Goal: Task Accomplishment & Management: Manage account settings

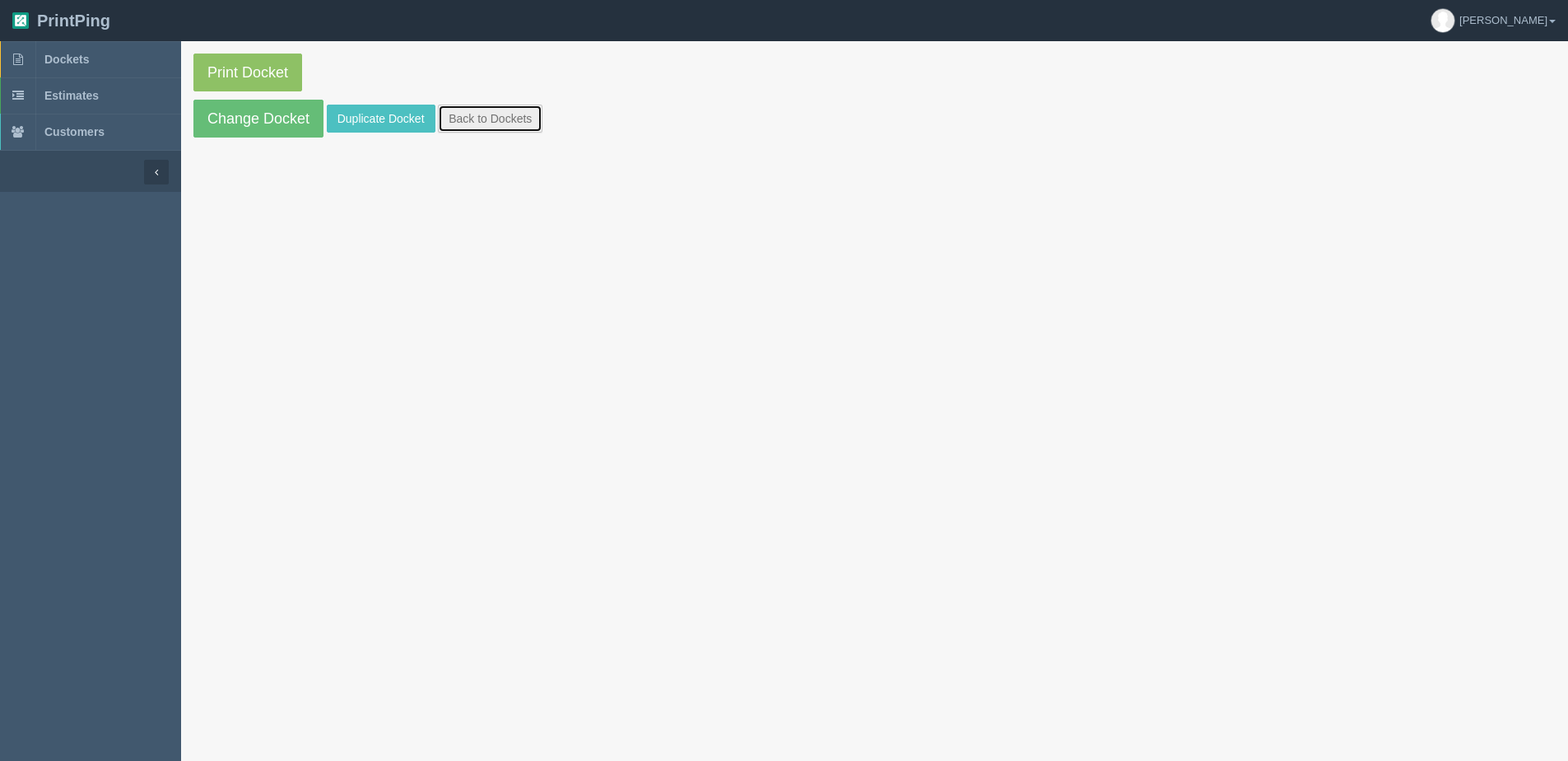
click at [515, 129] on link "Back to Dockets" at bounding box center [490, 118] width 104 height 28
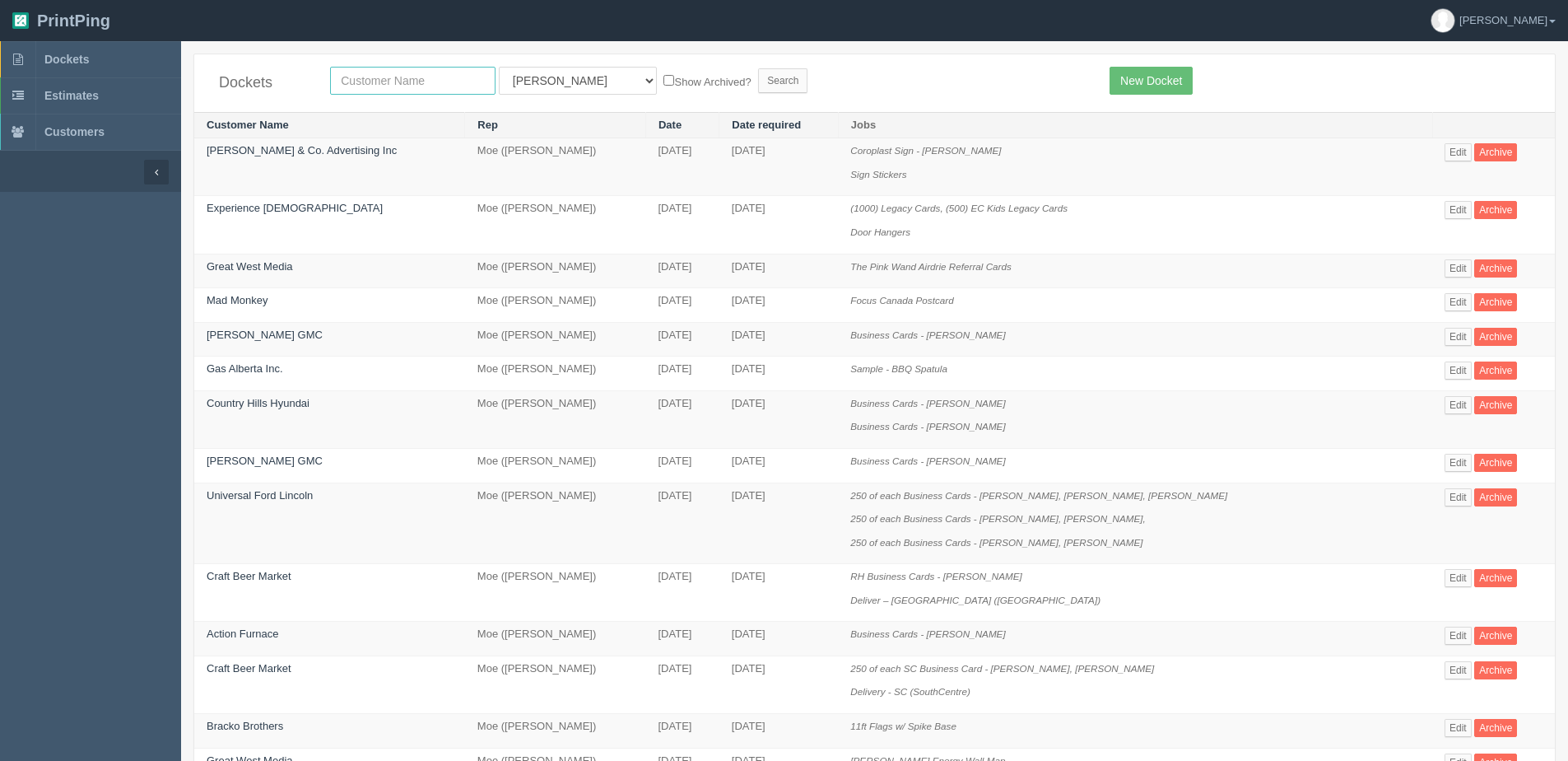
click at [429, 86] on input "text" at bounding box center [413, 80] width 166 height 28
type input "justice"
click at [567, 76] on select "All Users Ali Ali Test 1 Aly Amy Ankit Arif Brandon Dan France Greg Jim Mark Ma…" at bounding box center [577, 80] width 158 height 28
select select "1"
click at [499, 66] on select "All Users Ali Ali Test 1 Aly Amy Ankit Arif Brandon Dan France Greg Jim Mark Ma…" at bounding box center [577, 80] width 158 height 28
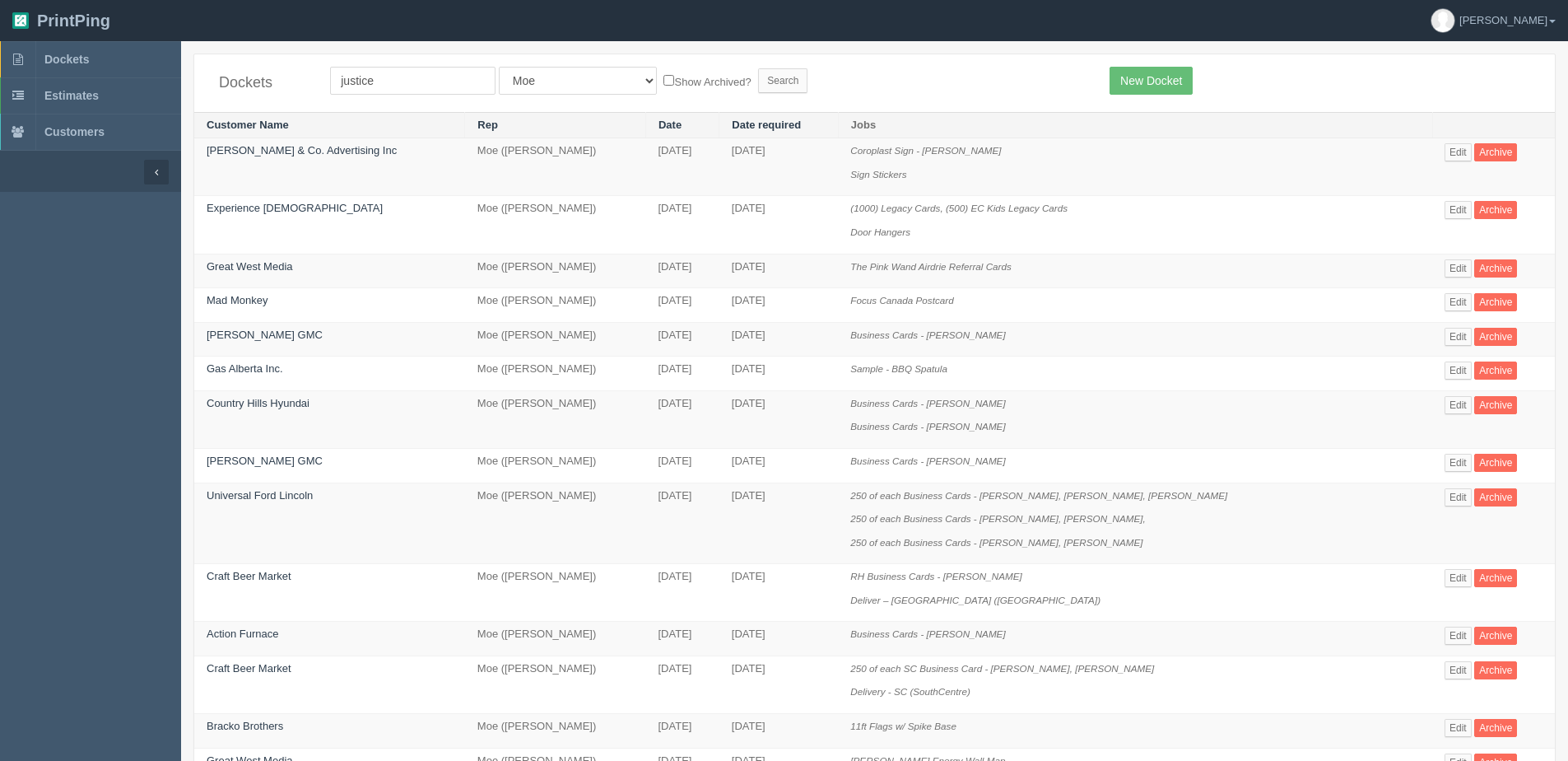
click at [663, 87] on label "Show Archived?" at bounding box center [706, 81] width 87 height 19
click at [663, 85] on input "Show Archived?" at bounding box center [668, 80] width 10 height 10
checkbox input "true"
drag, startPoint x: 759, startPoint y: 76, endPoint x: 646, endPoint y: 83, distance: 113.2
click at [753, 77] on form "justice All Users Ali Ali Test 1 Aly Amy Ankit Arif Brandon Dan France Greg Jim…" at bounding box center [707, 80] width 755 height 28
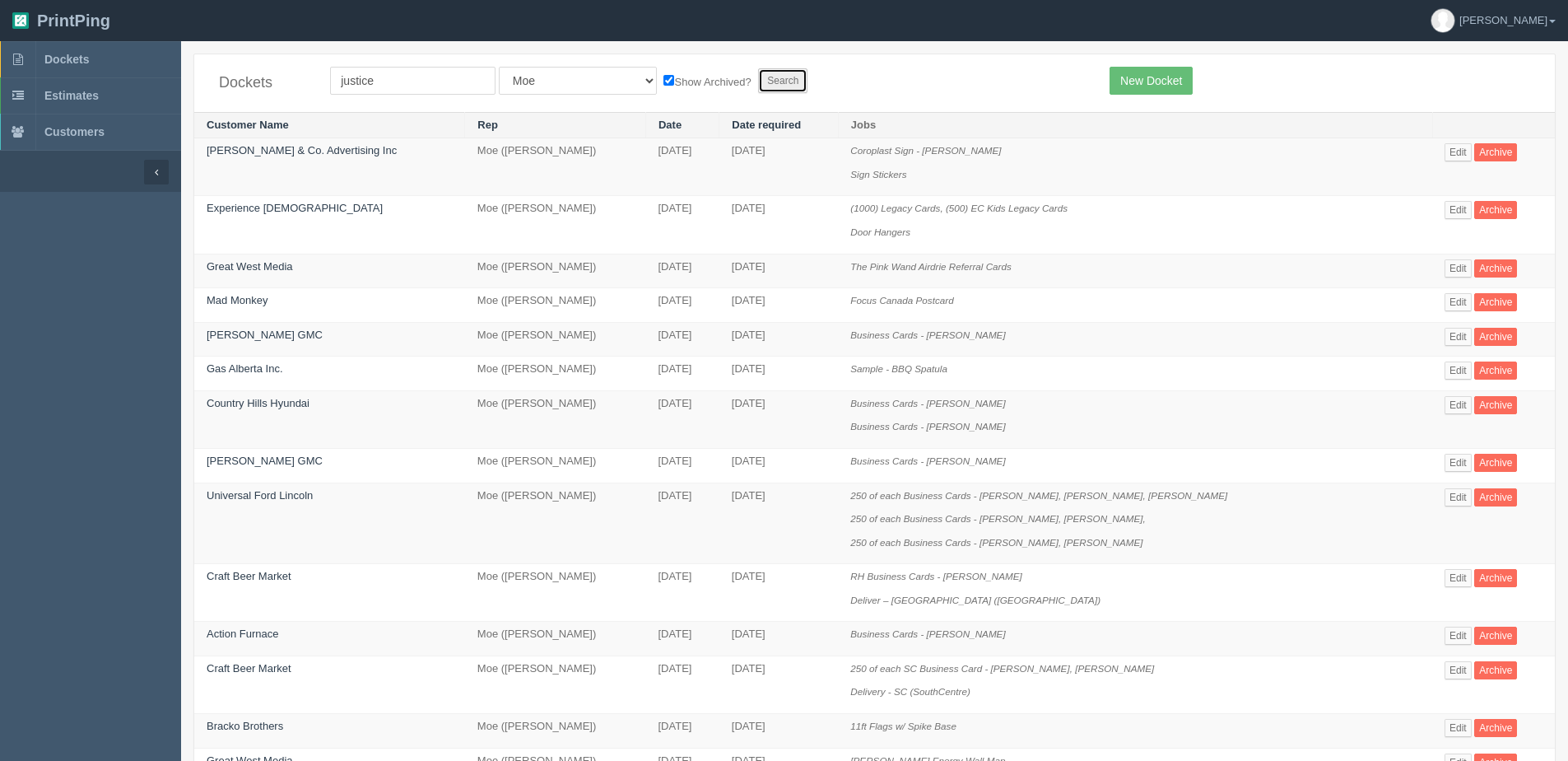
click at [758, 82] on input "Search" at bounding box center [782, 80] width 49 height 25
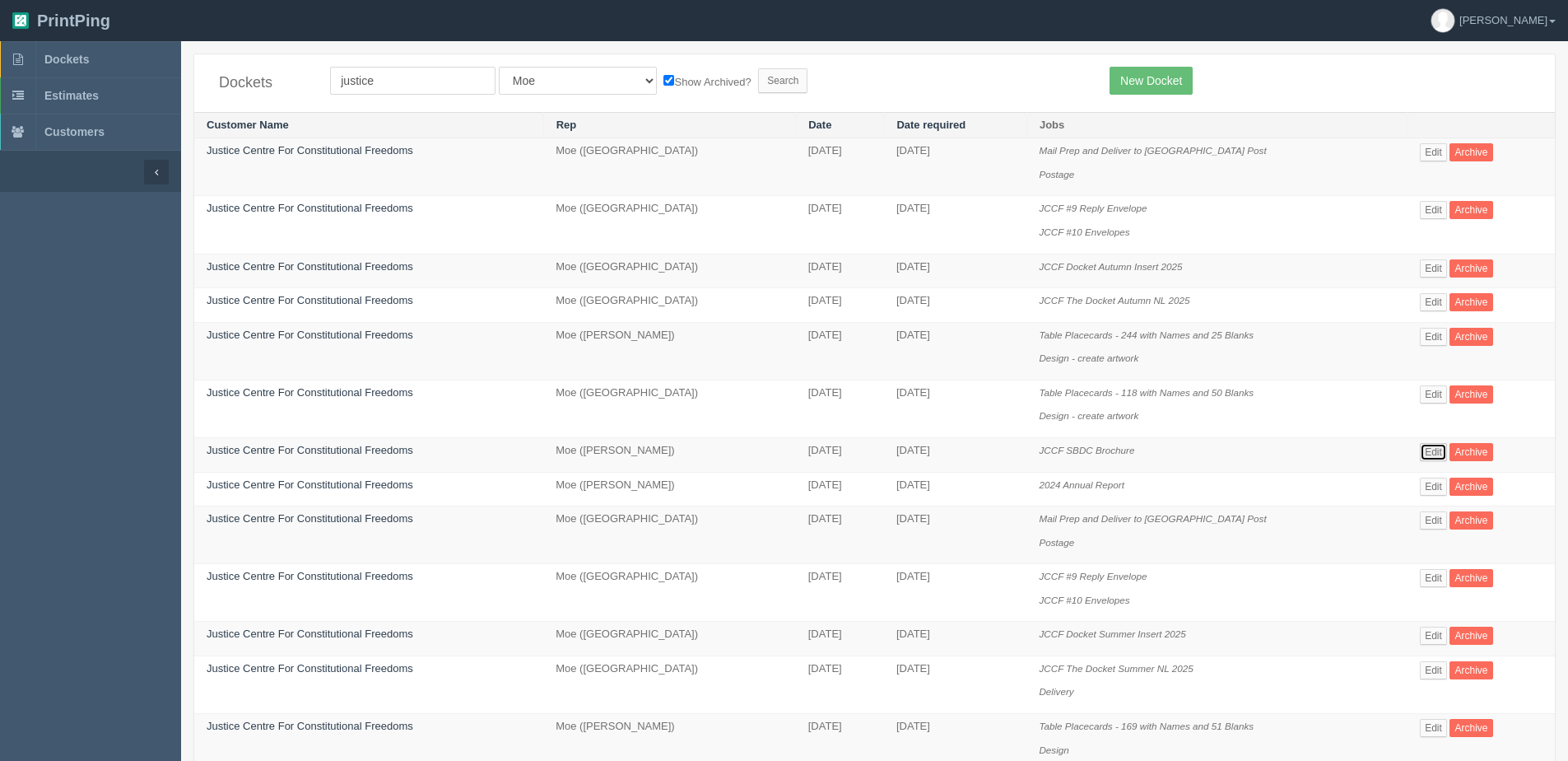
click at [1426, 453] on link "Edit" at bounding box center [1433, 451] width 27 height 18
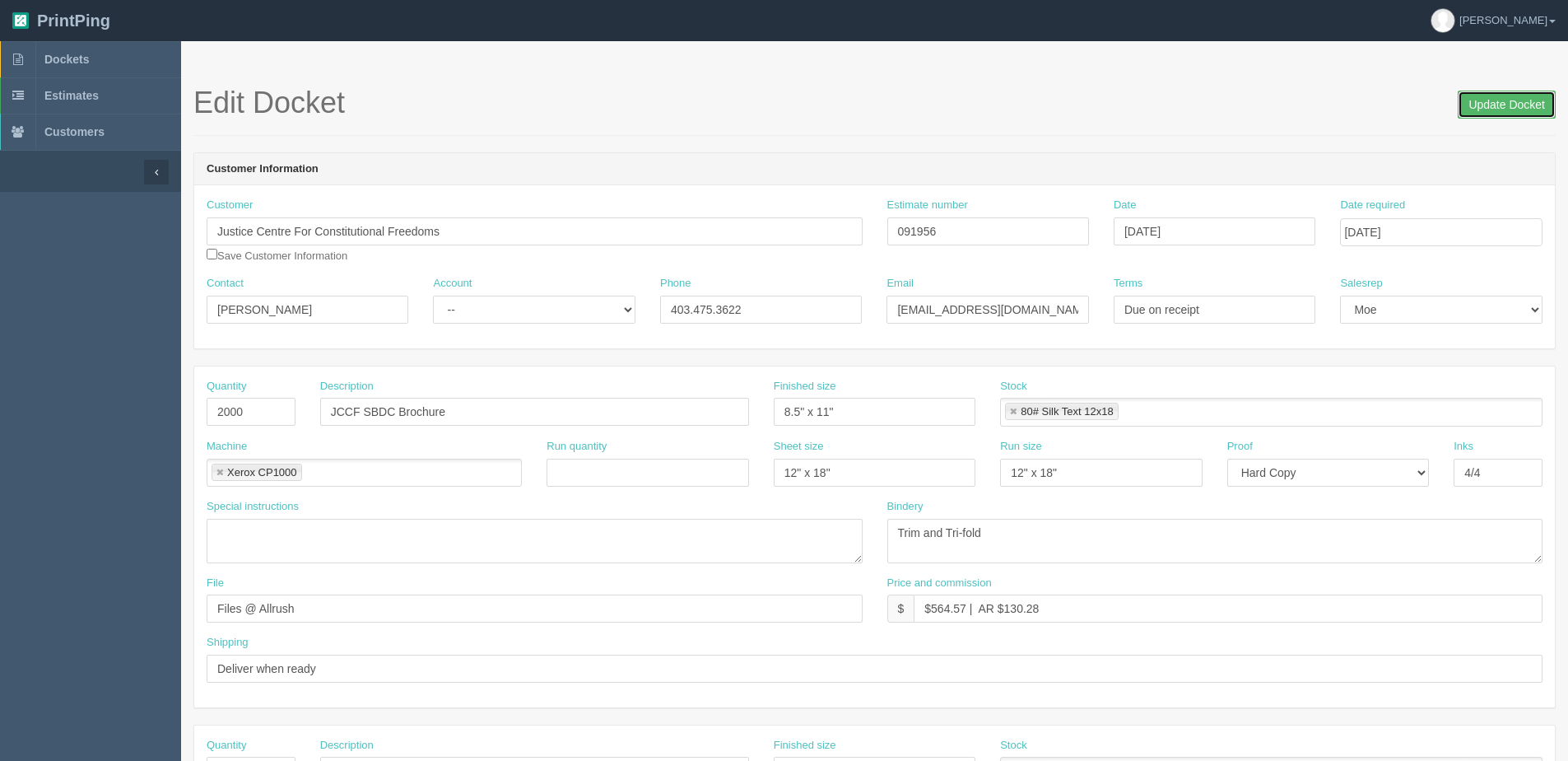
drag, startPoint x: 1480, startPoint y: 113, endPoint x: 1333, endPoint y: 107, distance: 147.1
click at [1476, 111] on input "Update Docket" at bounding box center [1507, 104] width 98 height 28
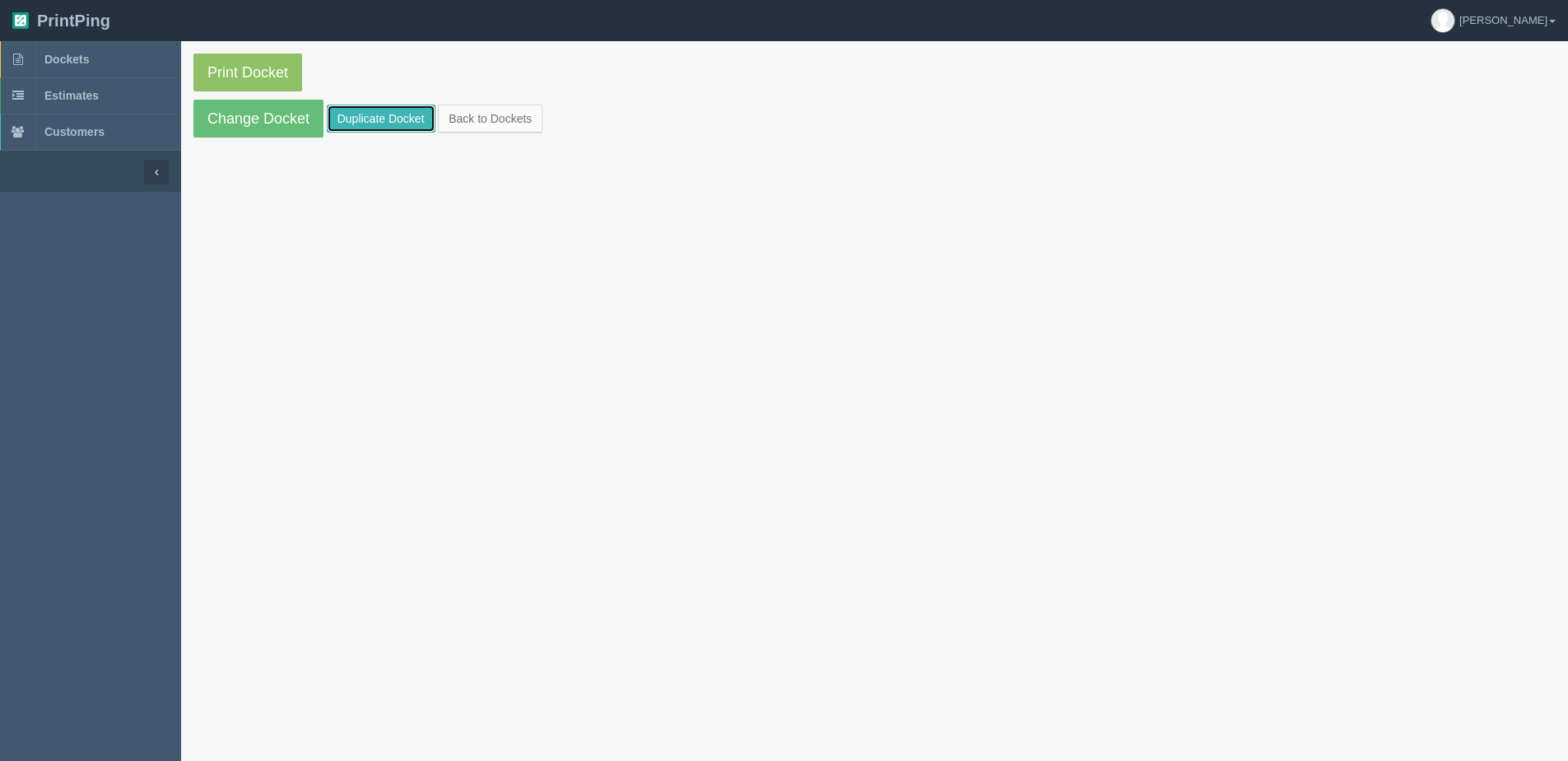
click at [362, 127] on link "Duplicate Docket" at bounding box center [381, 118] width 109 height 28
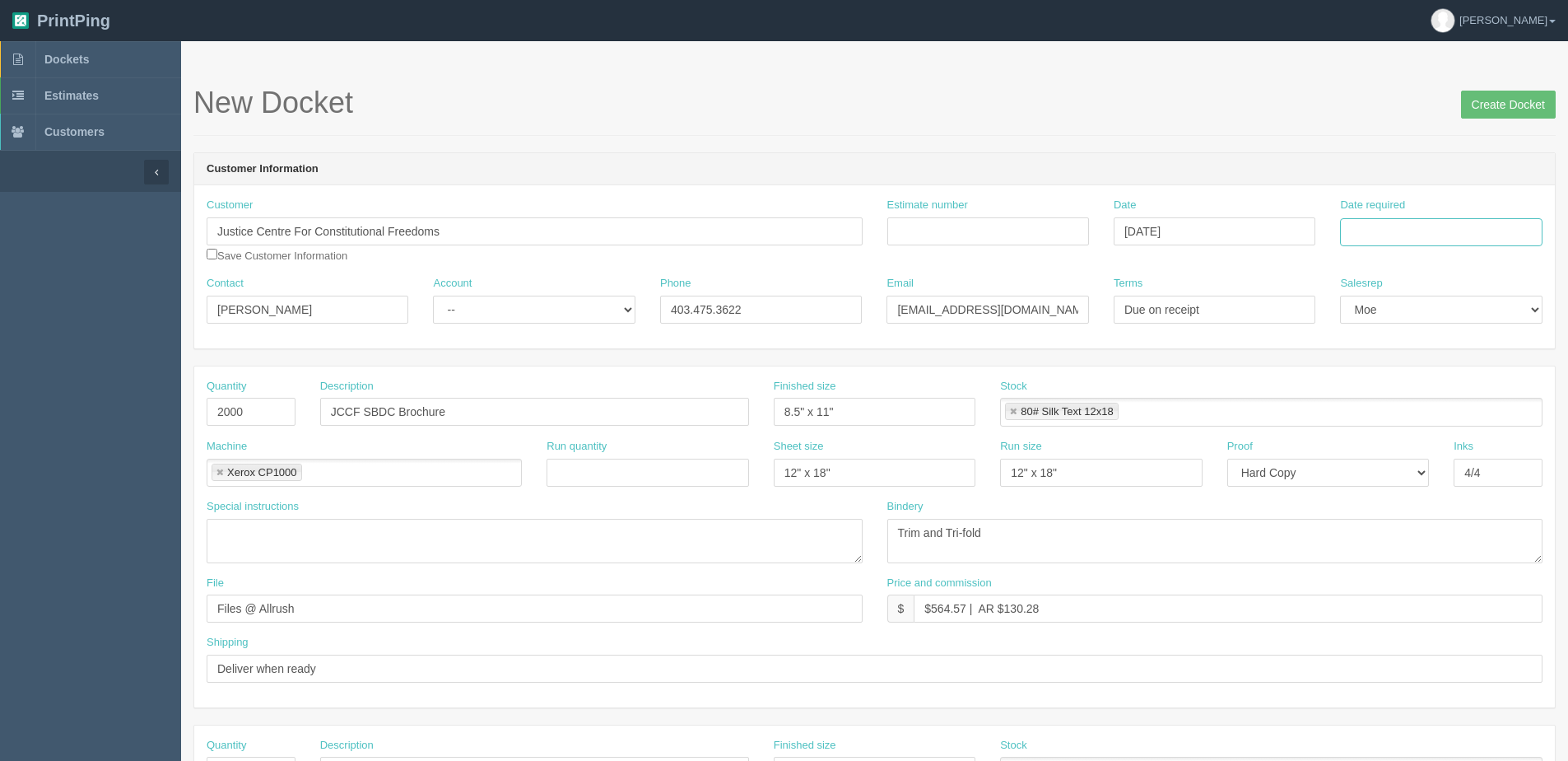
click at [1463, 235] on input "Date required" at bounding box center [1441, 232] width 202 height 28
click at [1398, 470] on th "Today" at bounding box center [1421, 461] width 154 height 24
click at [1397, 339] on td "7" at bounding box center [1401, 343] width 21 height 24
type input "October 7, 2025"
drag, startPoint x: 251, startPoint y: 417, endPoint x: -111, endPoint y: 418, distance: 362.0
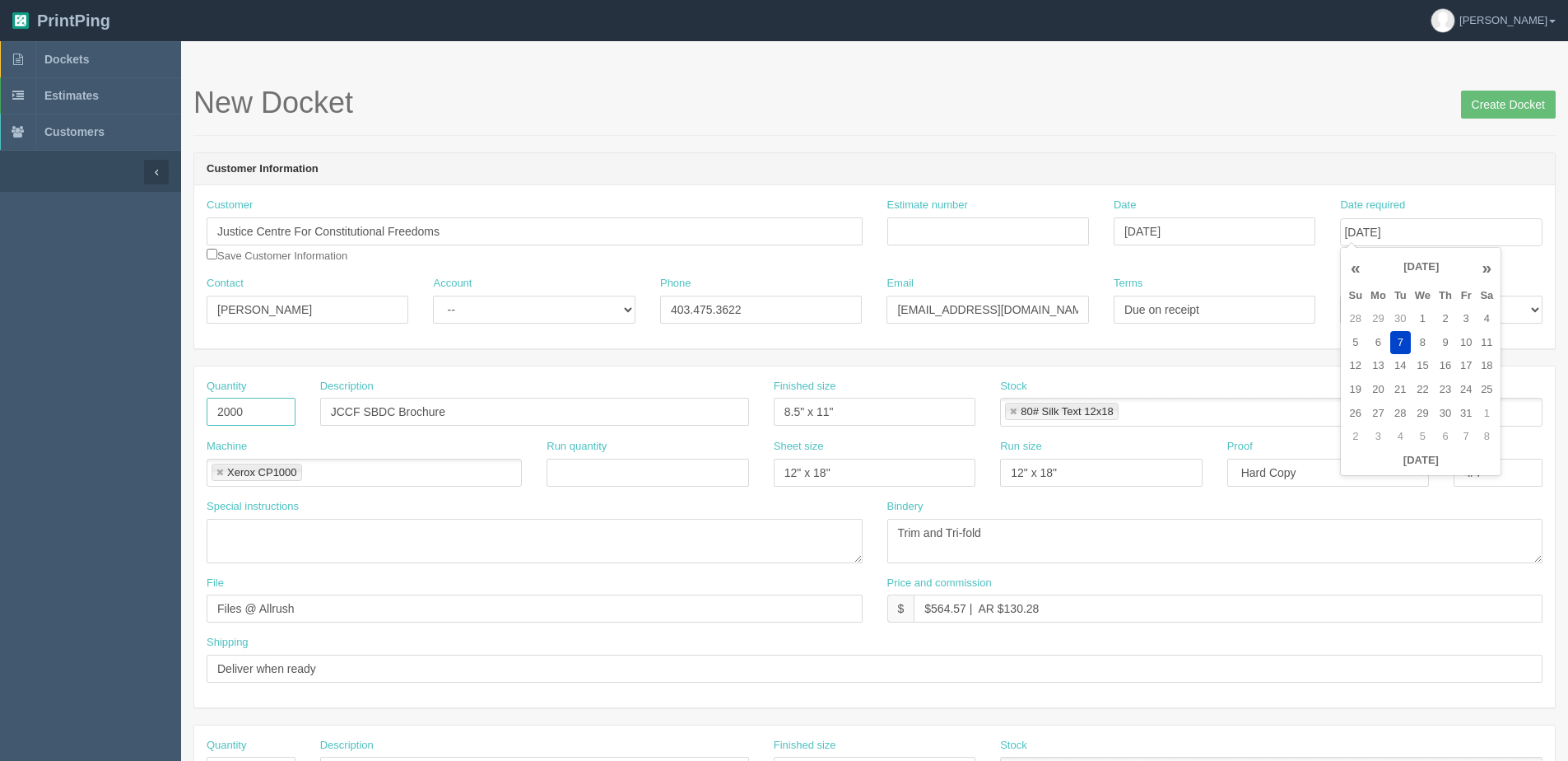
click at [0, 418] on html "PrintPing Dan Edit account ( dan@allrush.ca ) Logout Dockets Estimates Customers" at bounding box center [784, 747] width 1568 height 1495
type input "5000"
click at [405, 412] on input "JCCF SBDC Brochure" at bounding box center [534, 412] width 429 height 28
click at [372, 406] on input "JCCF SBDC Brochure" at bounding box center [534, 412] width 429 height 28
type input "JCCF CBDC Brochure"
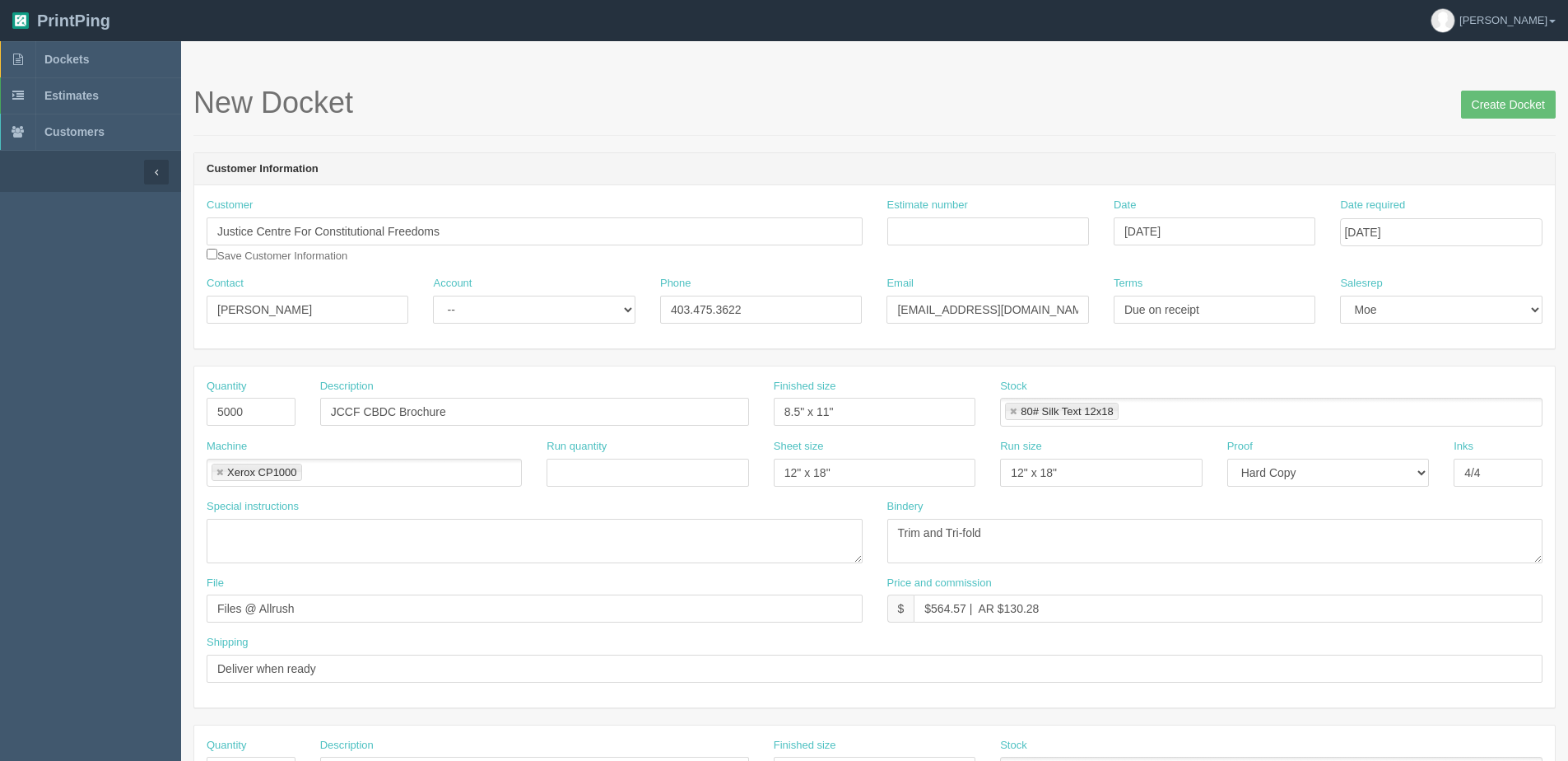
click at [987, 232] on div "Estimate number" at bounding box center [988, 221] width 202 height 47
click at [947, 237] on input "Estimate number" at bounding box center [988, 231] width 202 height 28
type input "091956"
type input "October 3, 2025"
drag, startPoint x: 1003, startPoint y: 610, endPoint x: 1053, endPoint y: 589, distance: 54.2
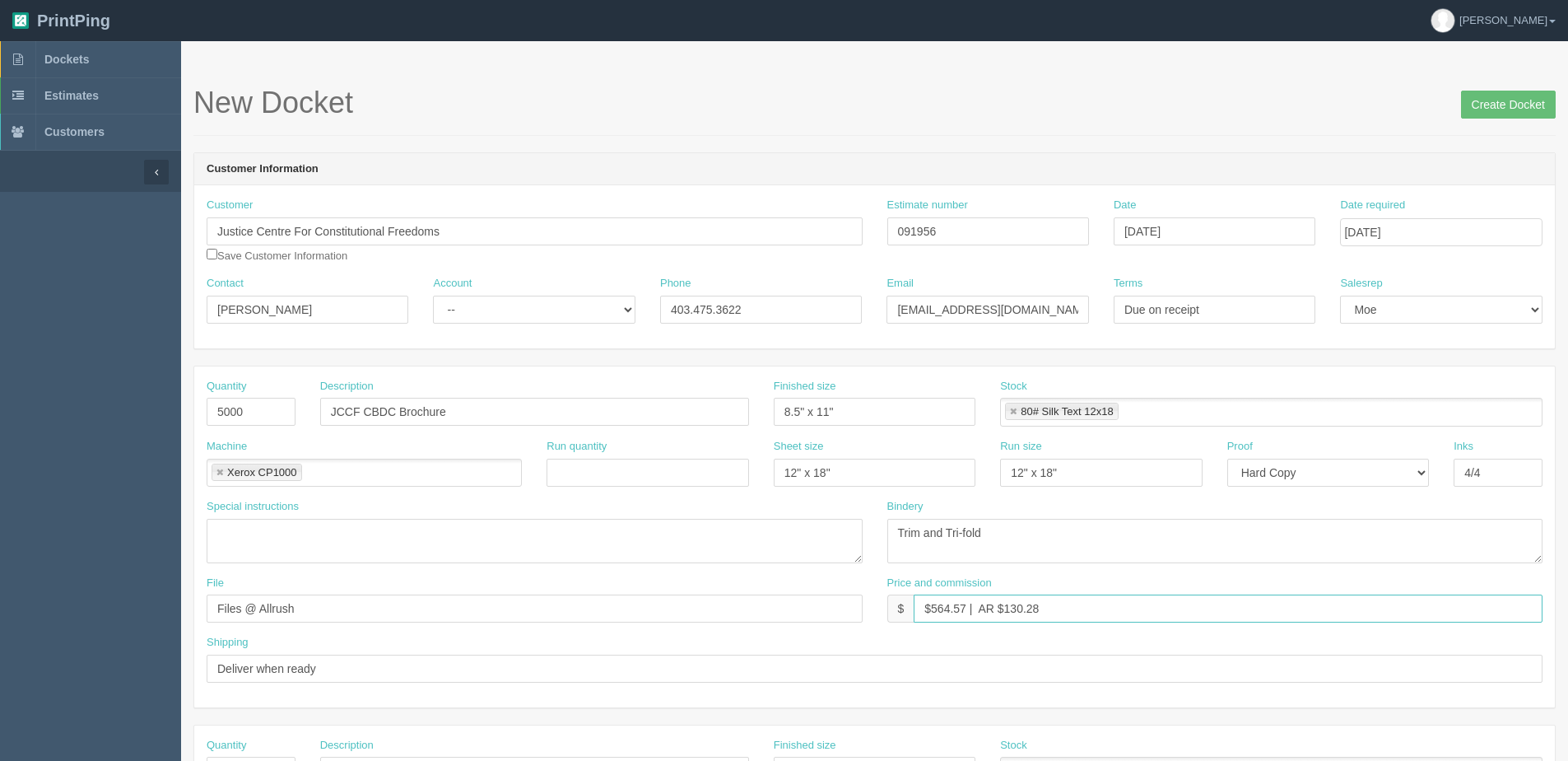
click at [1101, 595] on input "$564.57 | AR $130.28" at bounding box center [1227, 608] width 629 height 28
type input "$564.57 | AR $1214.28"
drag, startPoint x: 461, startPoint y: 315, endPoint x: 461, endPoint y: 325, distance: 10.0
click at [461, 315] on select "-- Existing Client Allrush Client Rep Client" at bounding box center [534, 310] width 202 height 28
select select "Allrush Client"
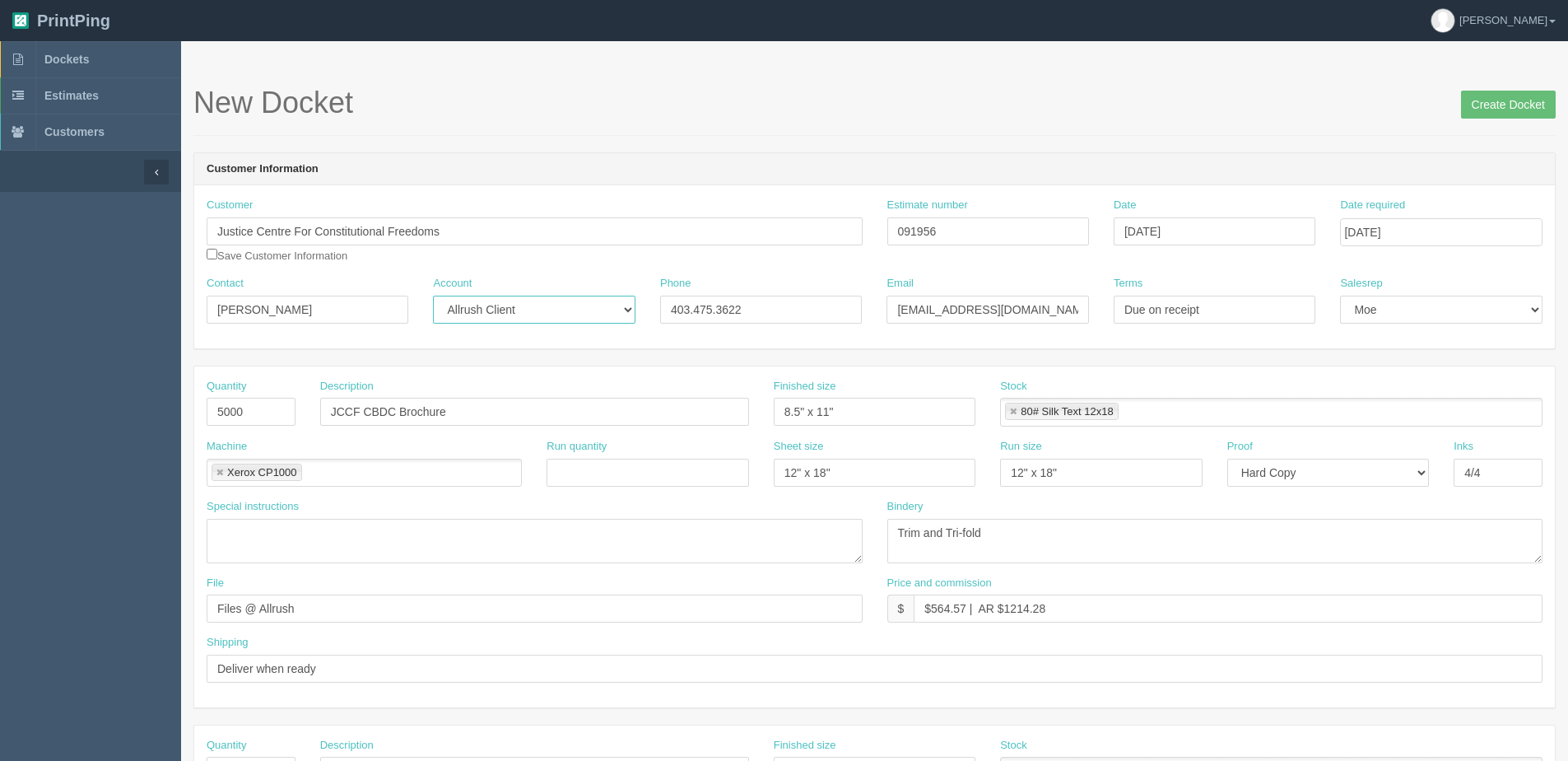
click at [433, 296] on select "-- Existing Client Allrush Client Rep Client" at bounding box center [534, 310] width 202 height 28
click at [1473, 110] on input "Create Docket" at bounding box center [1508, 104] width 95 height 28
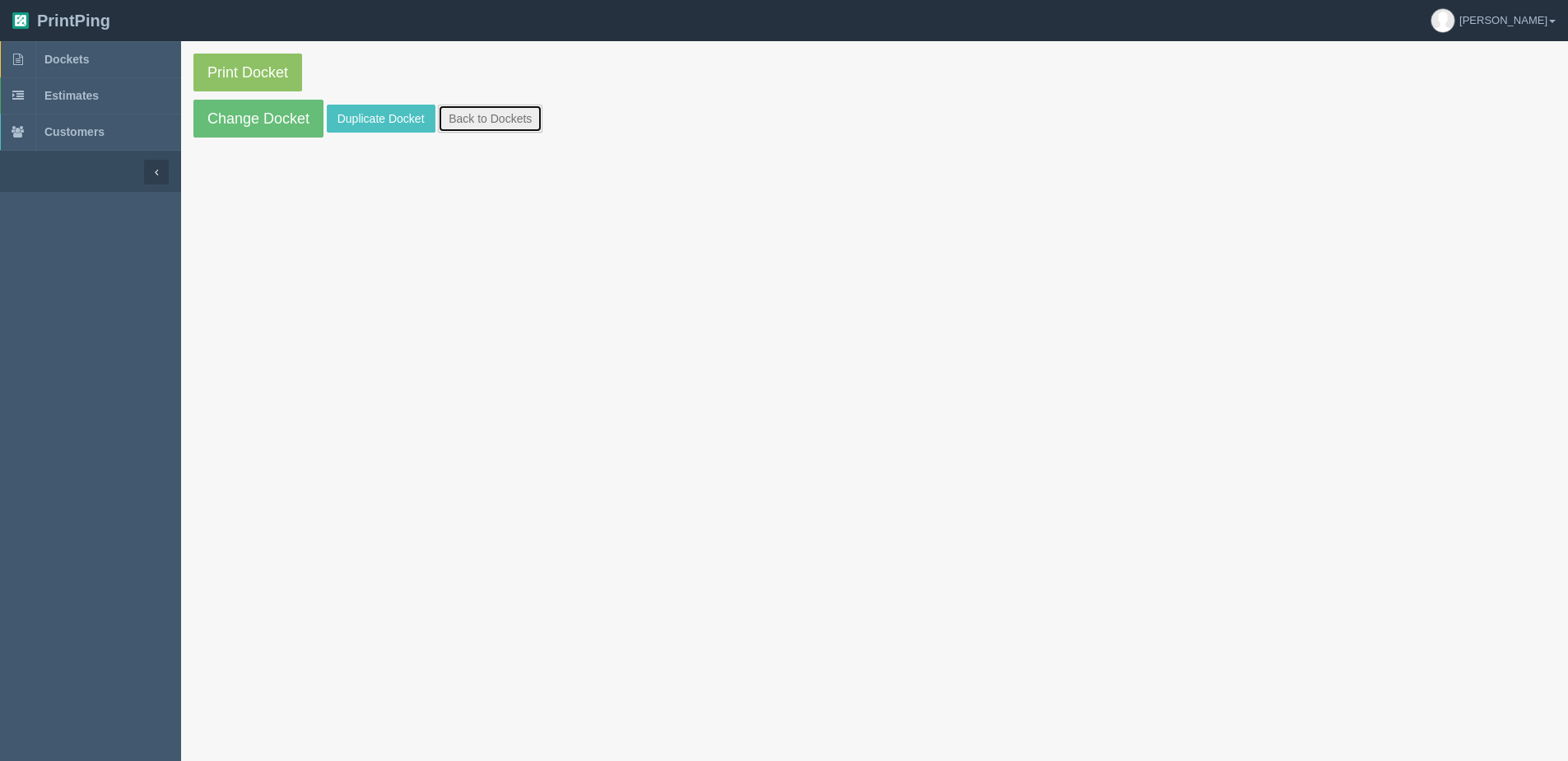
click at [499, 123] on link "Back to Dockets" at bounding box center [490, 118] width 104 height 28
click at [482, 122] on link "Back to Dockets" at bounding box center [490, 118] width 104 height 28
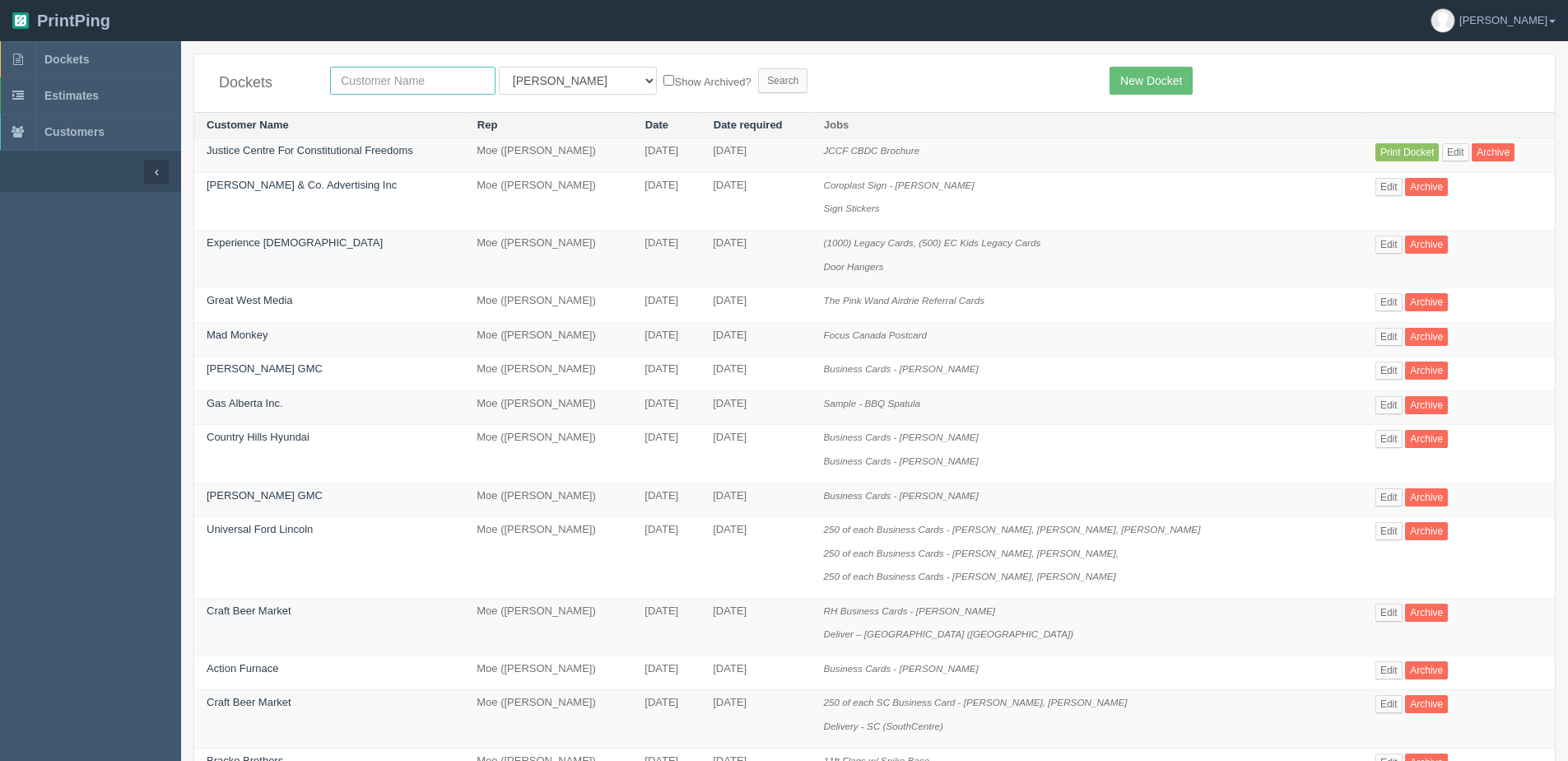
click at [435, 79] on input "text" at bounding box center [413, 80] width 166 height 28
type input "justice"
click at [758, 68] on input "Search" at bounding box center [782, 80] width 49 height 25
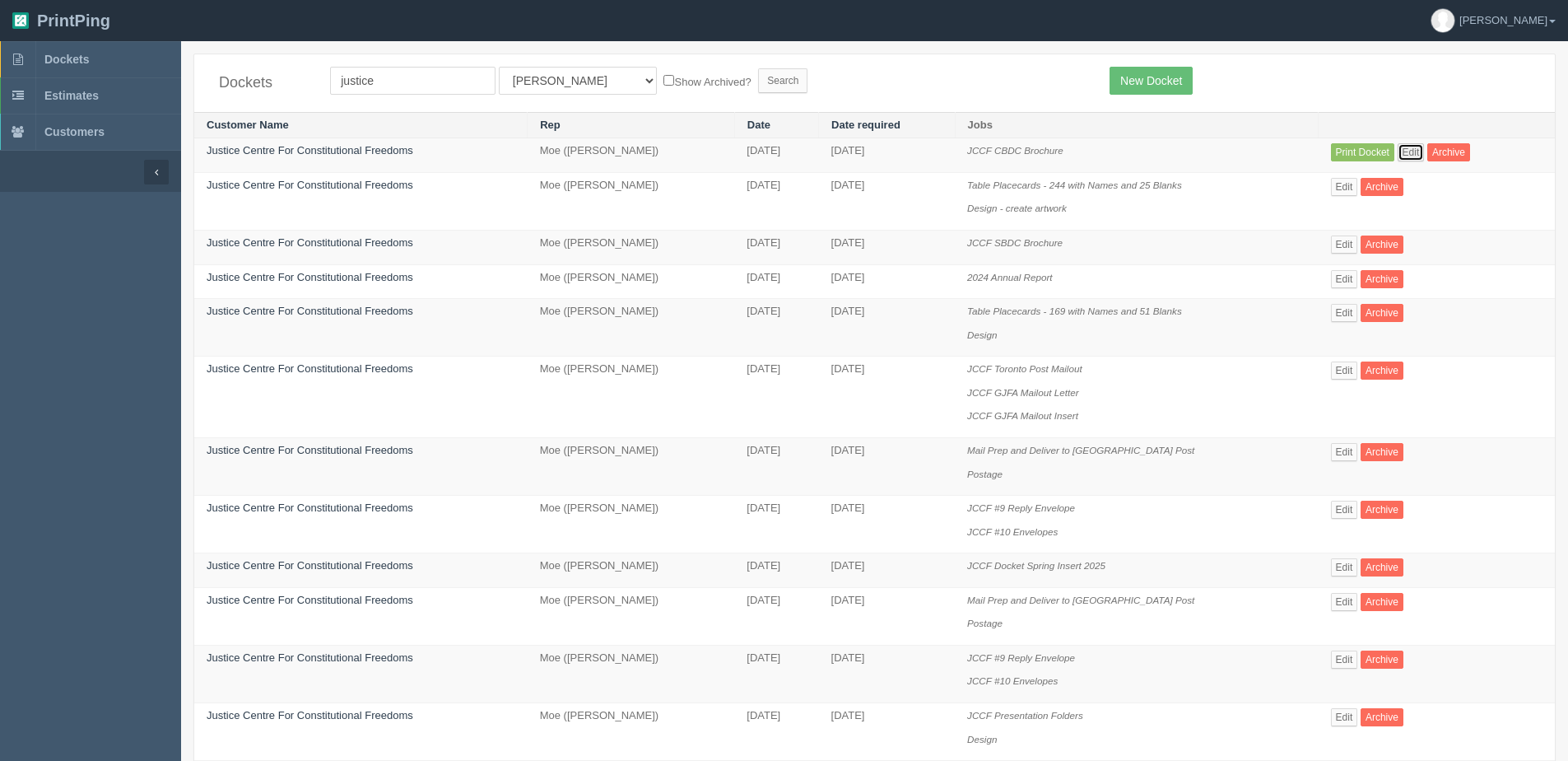
click at [1408, 153] on link "Edit" at bounding box center [1411, 152] width 27 height 18
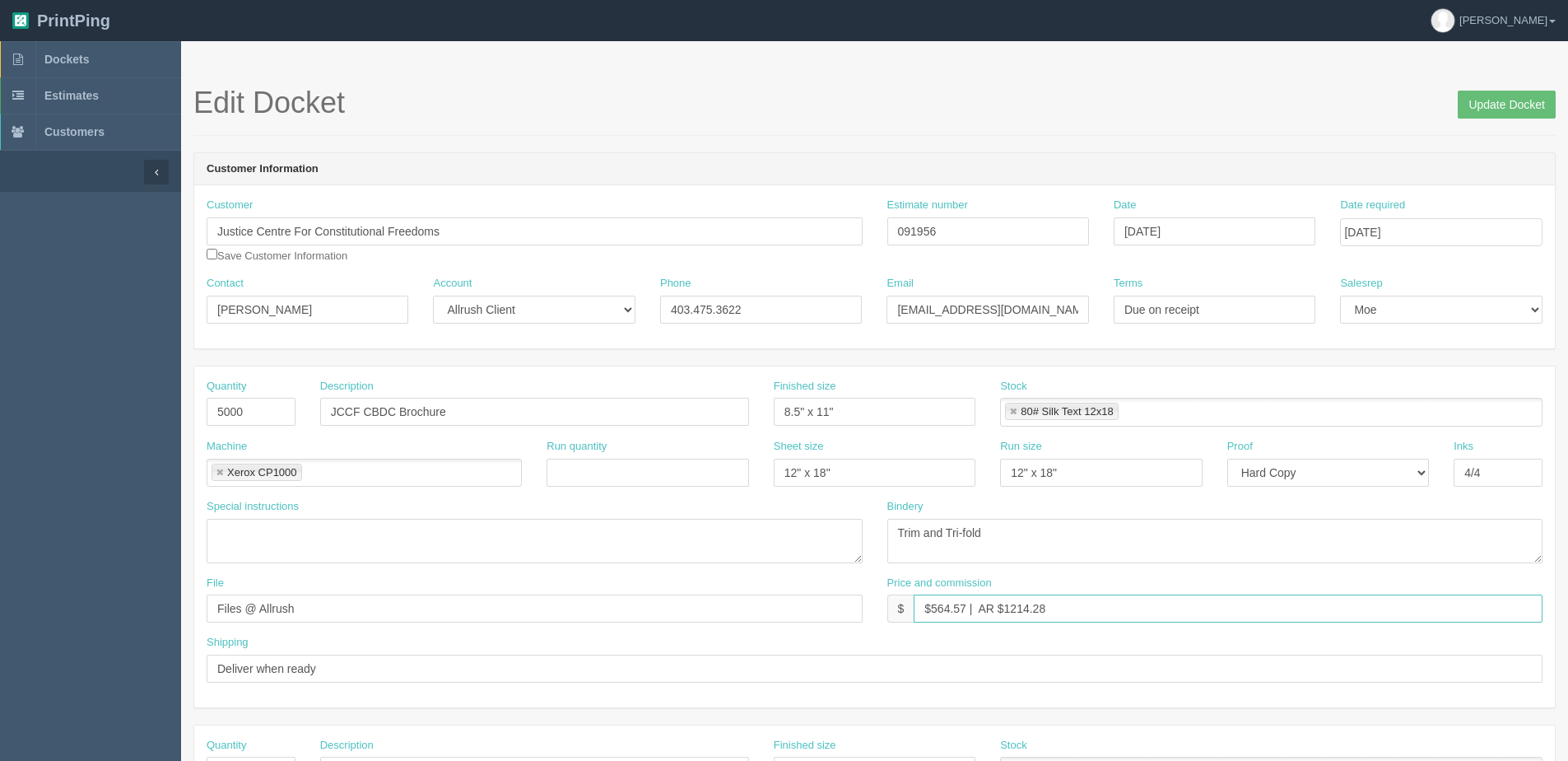
click at [988, 606] on input "$564.57 | AR $1214.28" at bounding box center [1227, 608] width 629 height 28
drag, startPoint x: 999, startPoint y: 607, endPoint x: 1265, endPoint y: 578, distance: 267.6
click at [1265, 578] on div "Price and commission $ $564.57 | AR $1214.28" at bounding box center [1215, 599] width 656 height 47
drag, startPoint x: 931, startPoint y: 607, endPoint x: 965, endPoint y: 607, distance: 34.0
click at [965, 607] on input "$564.57 | AR $1214.28" at bounding box center [1227, 608] width 629 height 28
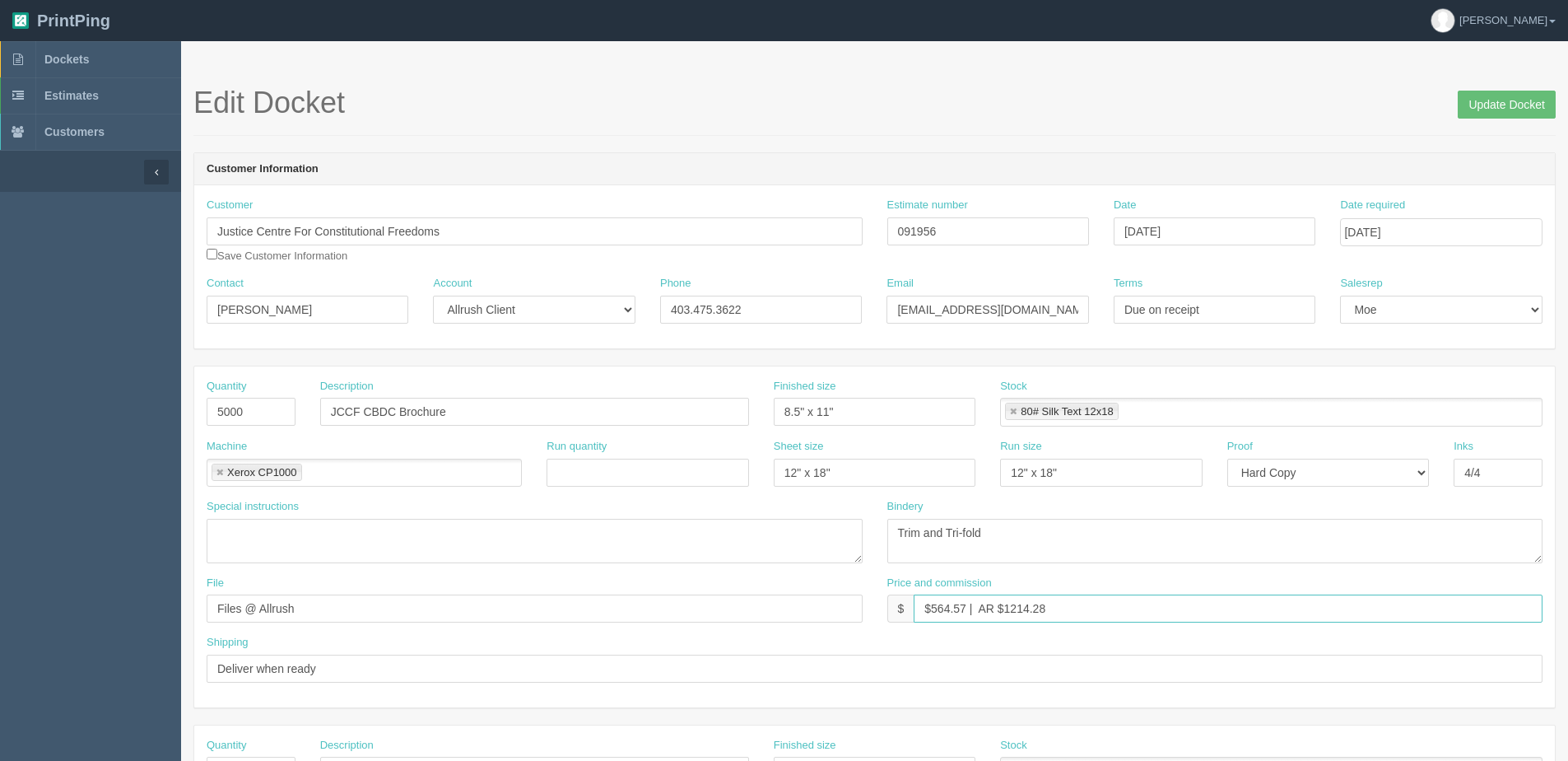
paste input "$1214.28"
drag, startPoint x: 1019, startPoint y: 609, endPoint x: 1269, endPoint y: 535, distance: 260.7
click at [1287, 575] on div "Price and commission $ $$1214.28 | AR $1214.28" at bounding box center [1215, 599] width 656 height 47
type input "$$1214.28 | AR $280.22"
click at [1500, 108] on input "Update Docket" at bounding box center [1507, 104] width 98 height 28
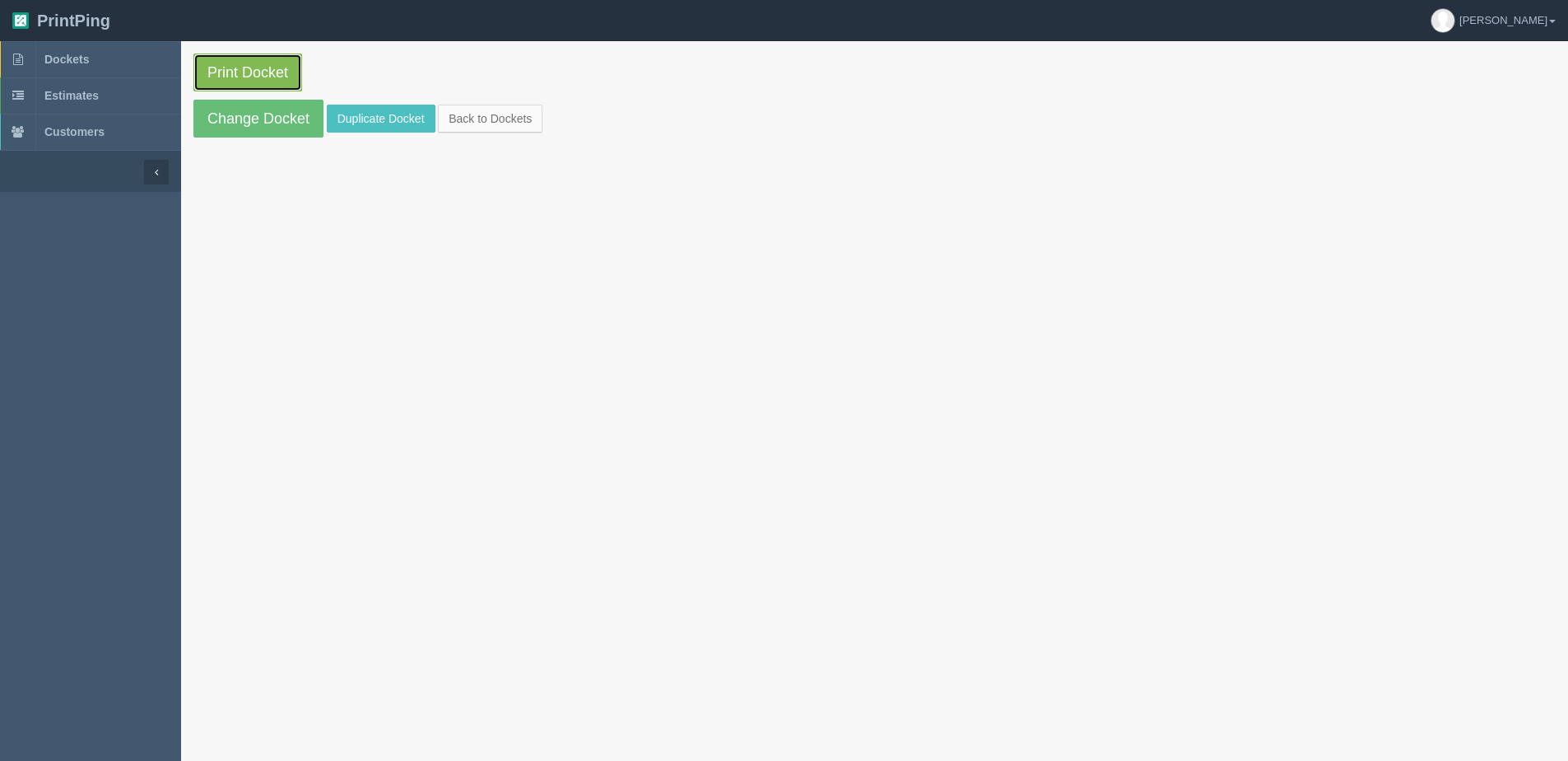
click at [233, 80] on link "Print Docket" at bounding box center [248, 72] width 109 height 38
